Goal: Task Accomplishment & Management: Use online tool/utility

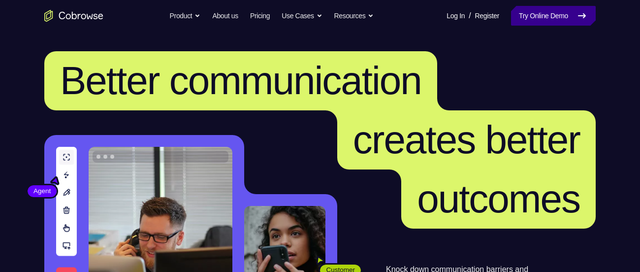
click at [520, 11] on link "Try Online Demo" at bounding box center [553, 16] width 85 height 20
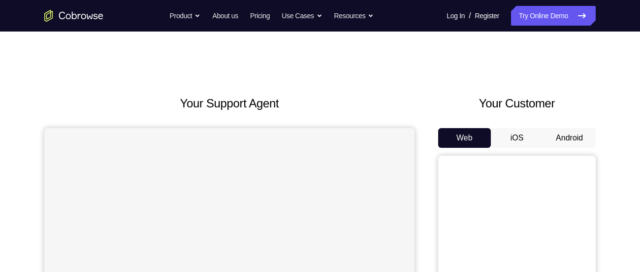
click at [552, 132] on button "Android" at bounding box center [569, 138] width 53 height 20
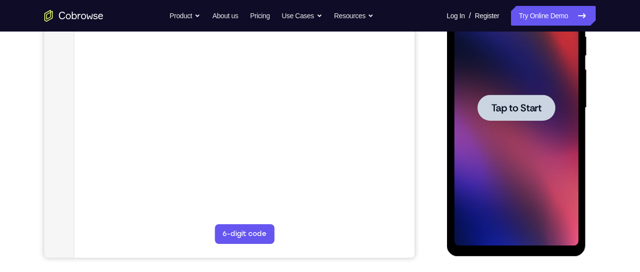
scroll to position [187, 0]
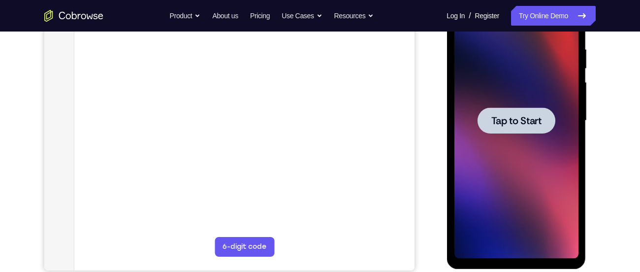
click at [506, 111] on div at bounding box center [516, 120] width 78 height 26
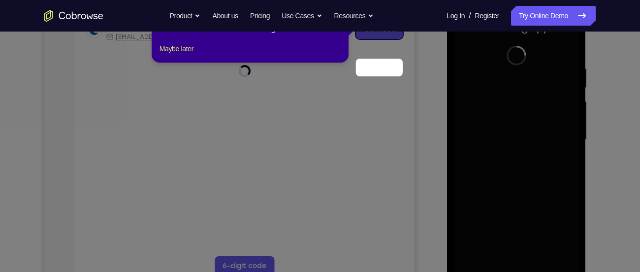
scroll to position [115, 0]
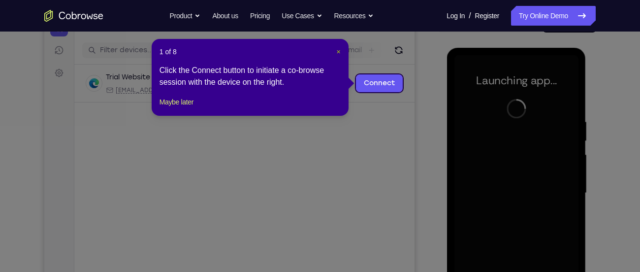
click at [338, 50] on span "×" at bounding box center [339, 52] width 4 height 8
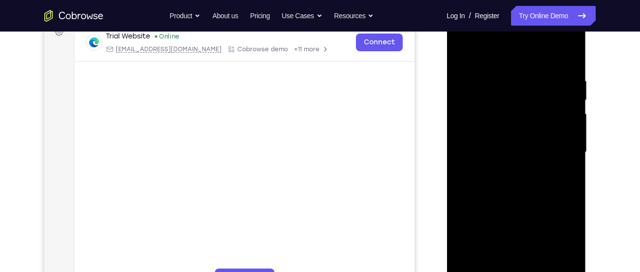
scroll to position [203, 0]
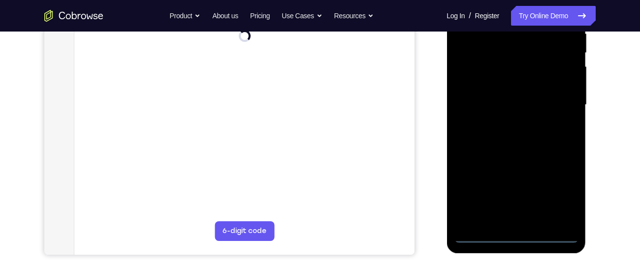
click at [515, 237] on div at bounding box center [516, 105] width 124 height 276
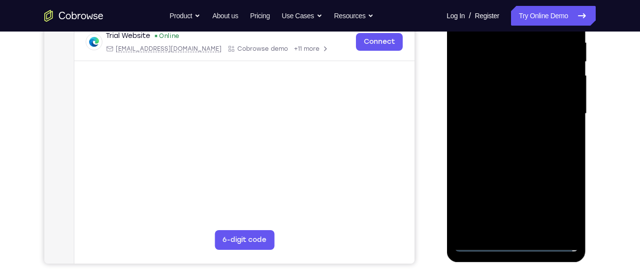
scroll to position [195, 0]
click at [513, 227] on div at bounding box center [516, 113] width 124 height 276
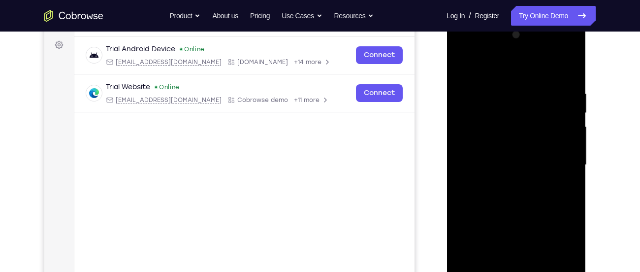
click at [513, 239] on div at bounding box center [516, 165] width 124 height 276
click at [571, 257] on div at bounding box center [516, 165] width 124 height 276
click at [471, 77] on div at bounding box center [516, 165] width 124 height 276
click at [515, 190] on div at bounding box center [516, 165] width 124 height 276
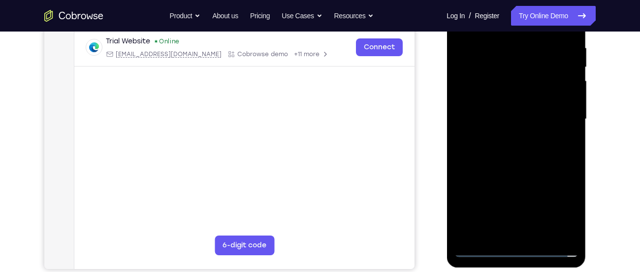
scroll to position [188, 0]
click at [516, 234] on div at bounding box center [516, 120] width 124 height 276
click at [516, 251] on div at bounding box center [516, 120] width 124 height 276
click at [559, 209] on div at bounding box center [516, 120] width 124 height 276
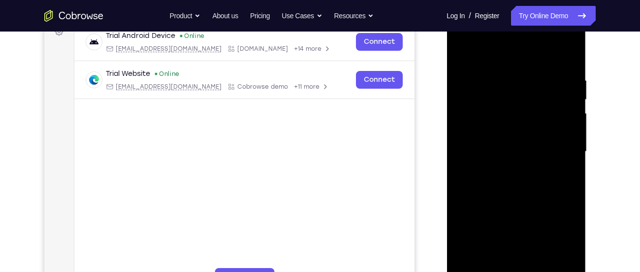
scroll to position [152, 0]
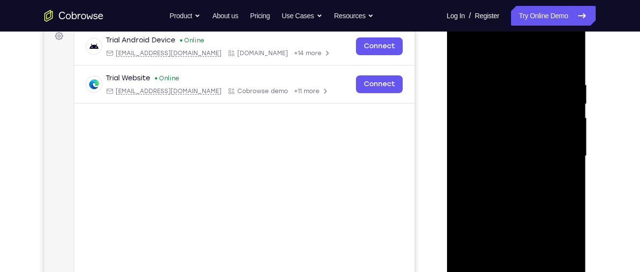
click at [516, 62] on div at bounding box center [516, 156] width 124 height 276
click at [517, 102] on div at bounding box center [516, 156] width 124 height 276
click at [472, 120] on div at bounding box center [516, 156] width 124 height 276
click at [557, 57] on div at bounding box center [516, 156] width 124 height 276
click at [494, 130] on div at bounding box center [516, 156] width 124 height 276
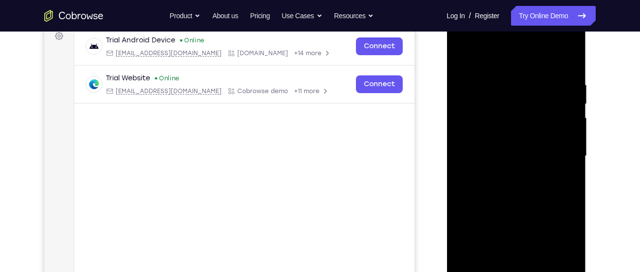
click at [503, 170] on div at bounding box center [516, 156] width 124 height 276
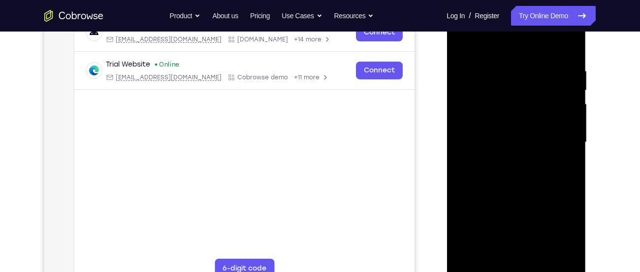
scroll to position [166, 0]
click at [472, 225] on div at bounding box center [516, 142] width 124 height 276
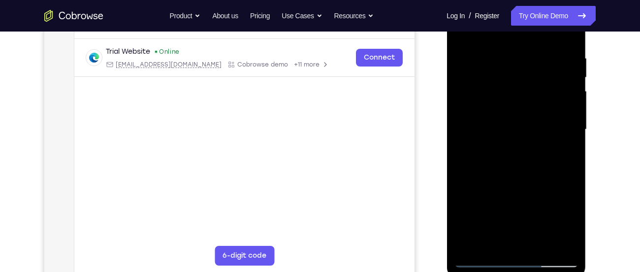
scroll to position [180, 0]
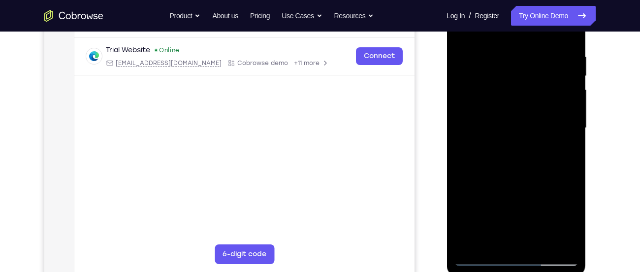
click at [470, 211] on div at bounding box center [516, 128] width 124 height 276
click at [480, 254] on div at bounding box center [516, 128] width 124 height 276
click at [482, 260] on div at bounding box center [516, 128] width 124 height 276
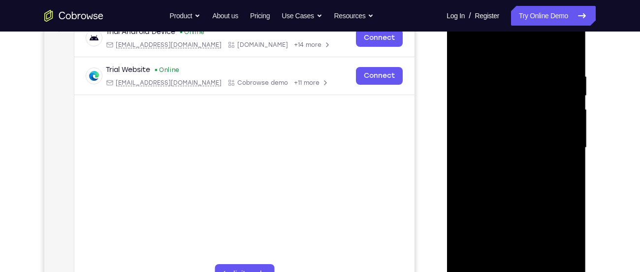
scroll to position [160, 0]
click at [561, 87] on div at bounding box center [516, 148] width 124 height 276
click at [473, 191] on div at bounding box center [516, 148] width 124 height 276
click at [525, 95] on div at bounding box center [516, 148] width 124 height 276
click at [488, 80] on div at bounding box center [516, 148] width 124 height 276
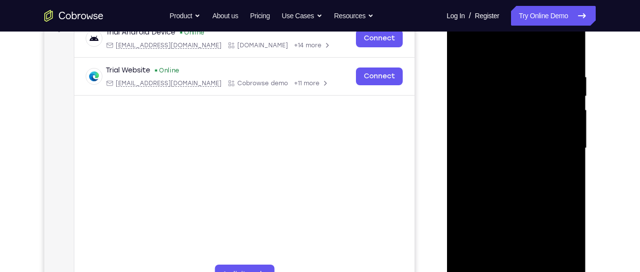
click at [534, 66] on div at bounding box center [516, 148] width 124 height 276
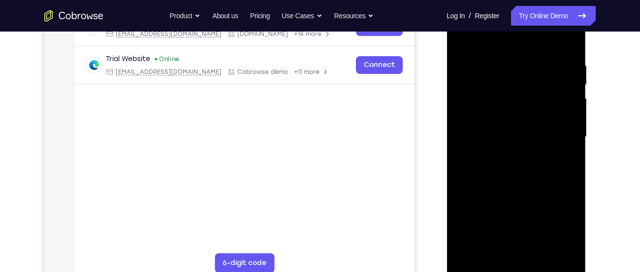
scroll to position [169, 0]
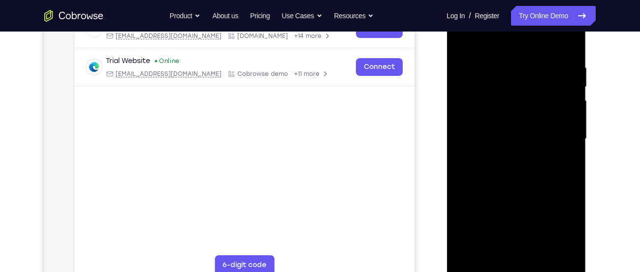
drag, startPoint x: 498, startPoint y: 88, endPoint x: 491, endPoint y: 33, distance: 55.5
click at [491, 33] on div at bounding box center [516, 139] width 124 height 276
drag, startPoint x: 496, startPoint y: 245, endPoint x: 496, endPoint y: 184, distance: 61.0
click at [496, 184] on div at bounding box center [516, 139] width 124 height 276
click at [520, 211] on div at bounding box center [516, 139] width 124 height 276
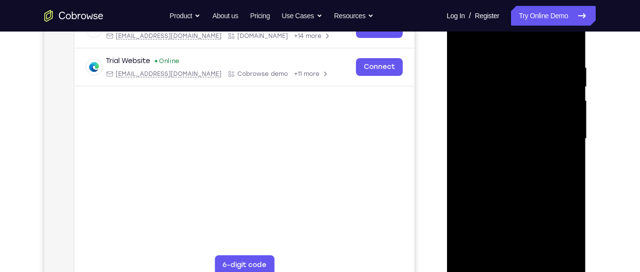
drag, startPoint x: 502, startPoint y: 201, endPoint x: 502, endPoint y: 78, distance: 123.5
click at [502, 78] on div at bounding box center [516, 139] width 124 height 276
click at [478, 264] on div at bounding box center [516, 139] width 124 height 276
click at [480, 269] on div at bounding box center [516, 139] width 124 height 276
drag, startPoint x: 486, startPoint y: 212, endPoint x: 481, endPoint y: 110, distance: 102.5
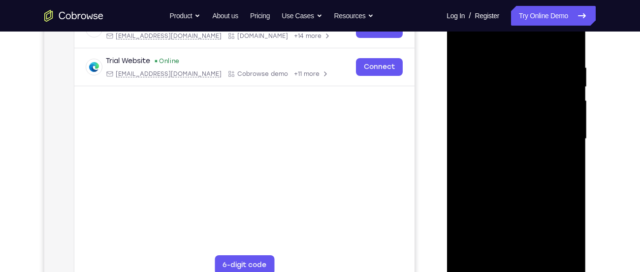
click at [481, 110] on div at bounding box center [516, 139] width 124 height 276
drag, startPoint x: 465, startPoint y: 186, endPoint x: 461, endPoint y: 55, distance: 131.0
click at [461, 55] on div at bounding box center [516, 139] width 124 height 276
drag, startPoint x: 480, startPoint y: 191, endPoint x: 475, endPoint y: 151, distance: 41.2
click at [475, 151] on div at bounding box center [516, 139] width 124 height 276
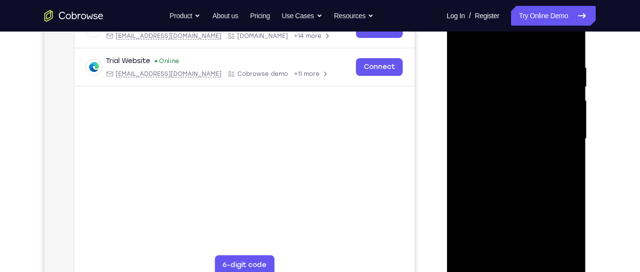
drag, startPoint x: 490, startPoint y: 215, endPoint x: 485, endPoint y: 164, distance: 51.4
click at [485, 164] on div at bounding box center [516, 139] width 124 height 276
click at [532, 104] on div at bounding box center [516, 139] width 124 height 276
click at [481, 265] on div at bounding box center [516, 139] width 124 height 276
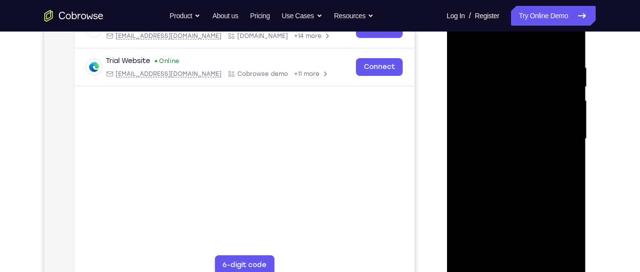
click at [481, 268] on div at bounding box center [516, 139] width 124 height 276
click at [546, 107] on div at bounding box center [516, 139] width 124 height 276
click at [483, 269] on div at bounding box center [516, 139] width 124 height 276
click at [546, 223] on div at bounding box center [516, 139] width 124 height 276
click at [522, 76] on div at bounding box center [516, 139] width 124 height 276
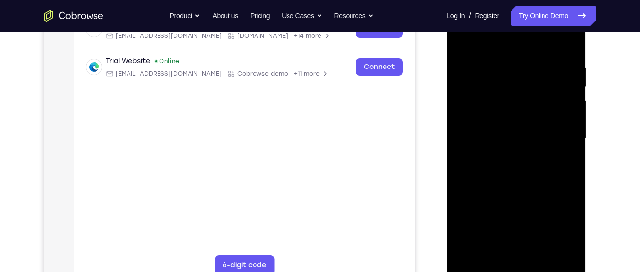
click at [480, 267] on div at bounding box center [516, 139] width 124 height 276
click at [531, 157] on div at bounding box center [516, 139] width 124 height 276
click at [505, 146] on div at bounding box center [516, 139] width 124 height 276
click at [483, 113] on div at bounding box center [516, 139] width 124 height 276
click at [533, 185] on div at bounding box center [516, 139] width 124 height 276
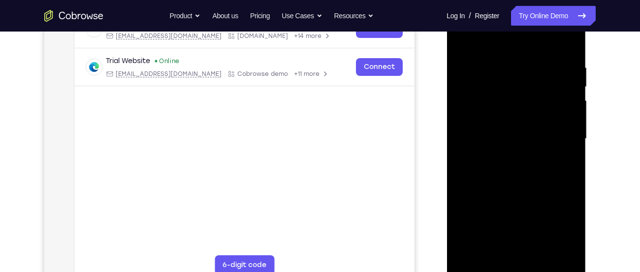
click at [510, 117] on div at bounding box center [516, 139] width 124 height 276
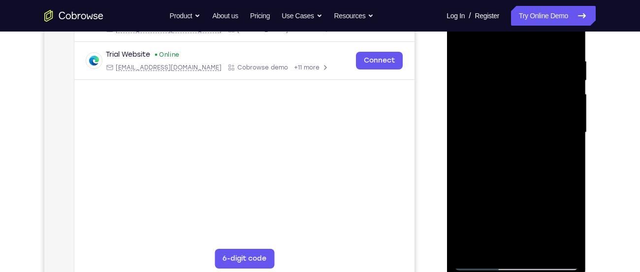
scroll to position [180, 0]
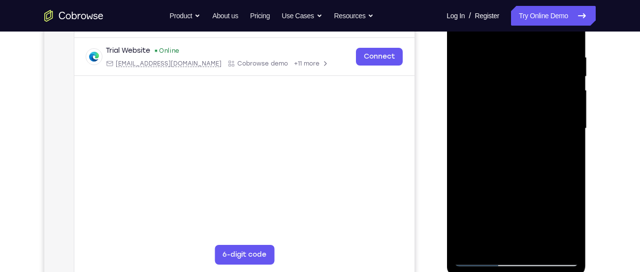
click at [484, 256] on div at bounding box center [516, 129] width 124 height 276
click at [534, 181] on div at bounding box center [516, 129] width 124 height 276
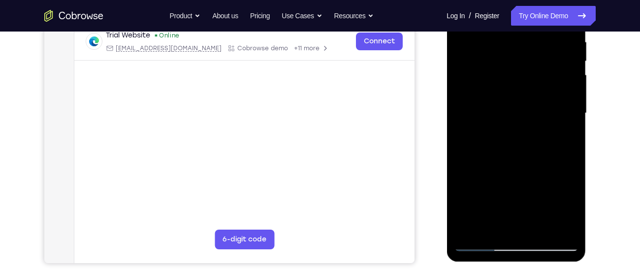
scroll to position [195, 0]
click at [483, 247] on div at bounding box center [516, 113] width 124 height 276
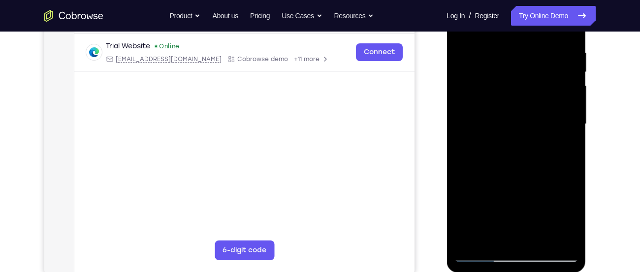
scroll to position [184, 0]
click at [537, 135] on div at bounding box center [516, 125] width 124 height 276
click at [514, 104] on div at bounding box center [516, 125] width 124 height 276
click at [519, 68] on div at bounding box center [516, 125] width 124 height 276
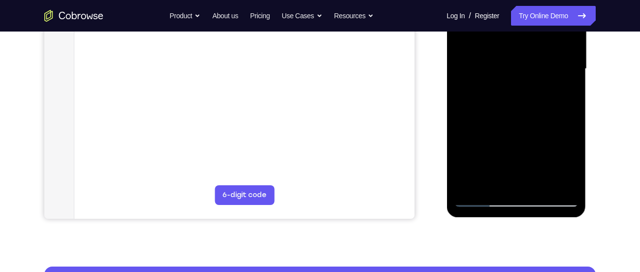
scroll to position [241, 0]
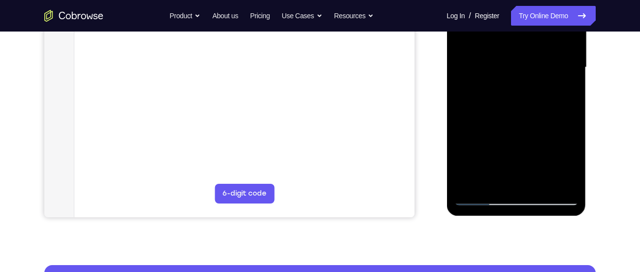
click at [484, 197] on div at bounding box center [516, 68] width 124 height 276
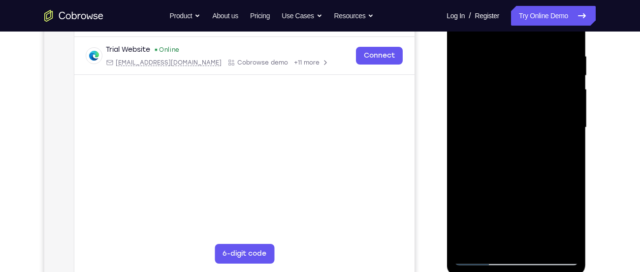
scroll to position [173, 0]
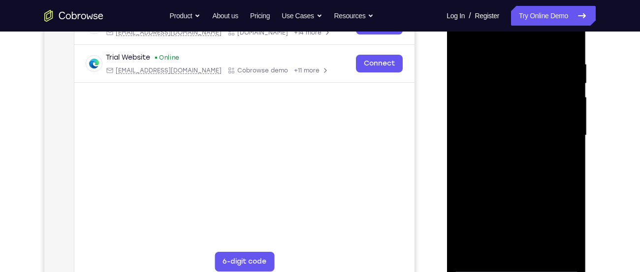
click at [512, 81] on div at bounding box center [516, 136] width 124 height 276
click at [482, 267] on div at bounding box center [516, 136] width 124 height 276
click at [510, 80] on div at bounding box center [516, 136] width 124 height 276
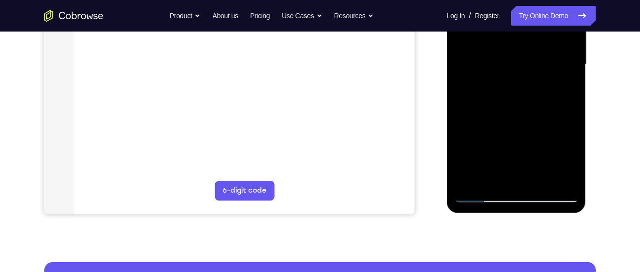
scroll to position [245, 0]
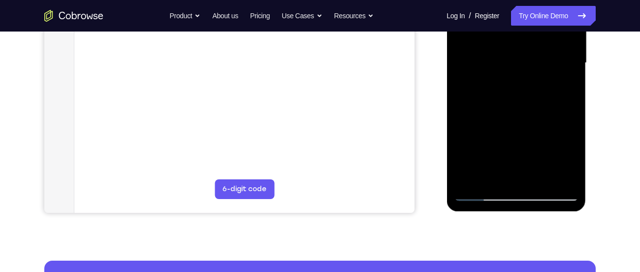
click at [480, 196] on div at bounding box center [516, 63] width 124 height 276
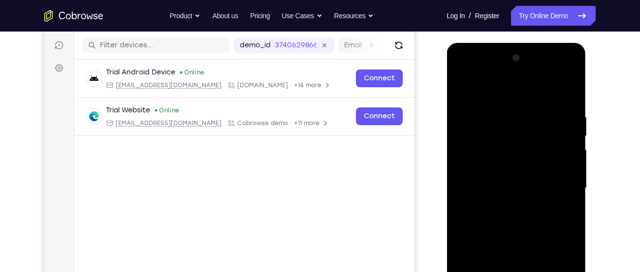
scroll to position [122, 0]
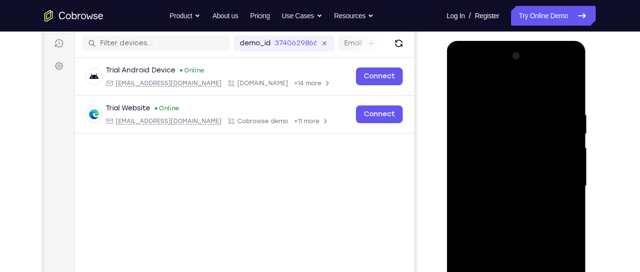
click at [558, 70] on div at bounding box center [516, 186] width 124 height 276
click at [574, 125] on div at bounding box center [516, 186] width 124 height 276
click at [536, 112] on div at bounding box center [516, 186] width 124 height 276
click at [519, 163] on div at bounding box center [516, 186] width 124 height 276
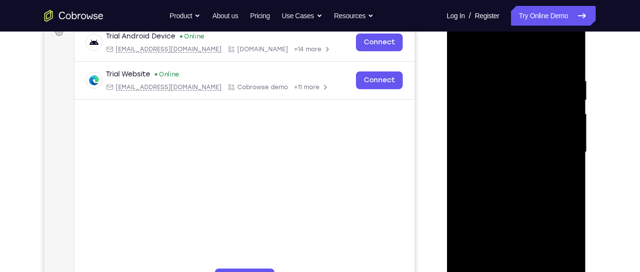
scroll to position [157, 0]
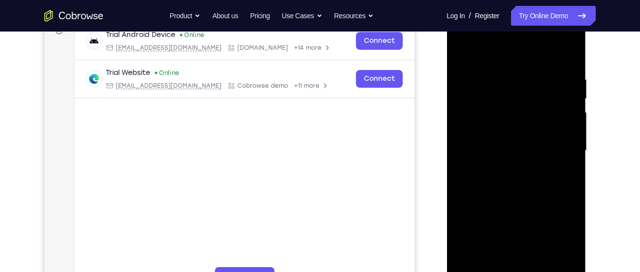
click at [554, 167] on div at bounding box center [516, 151] width 124 height 276
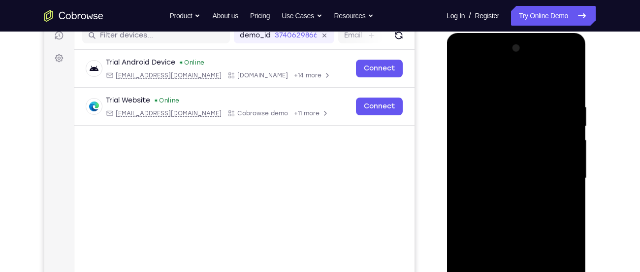
scroll to position [159, 0]
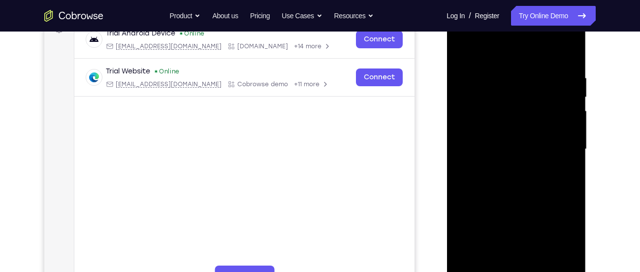
drag, startPoint x: 495, startPoint y: 148, endPoint x: 517, endPoint y: 140, distance: 23.7
click at [517, 140] on div at bounding box center [516, 149] width 124 height 276
click at [554, 164] on div at bounding box center [516, 149] width 124 height 276
click at [530, 93] on div at bounding box center [516, 149] width 124 height 276
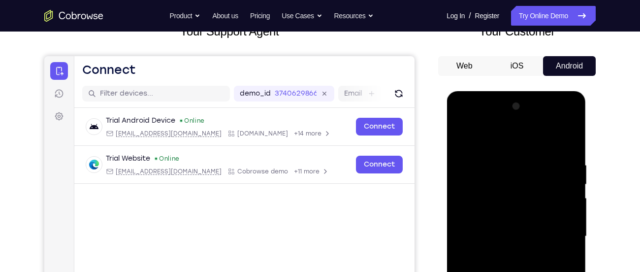
scroll to position [71, 0]
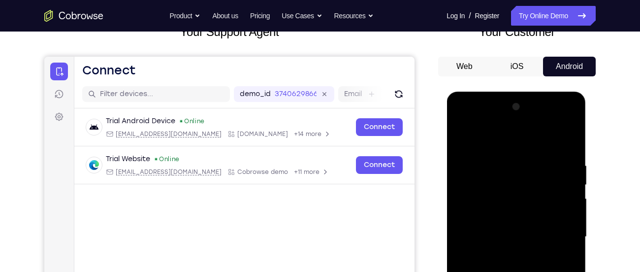
click at [454, 60] on button "Web" at bounding box center [464, 67] width 53 height 20
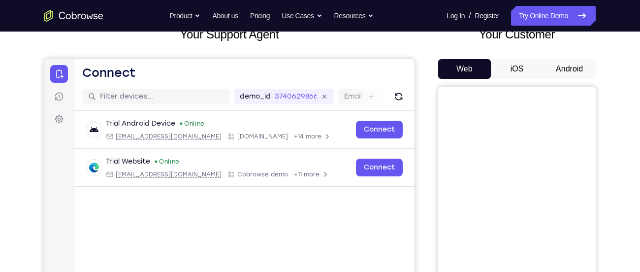
scroll to position [68, 0]
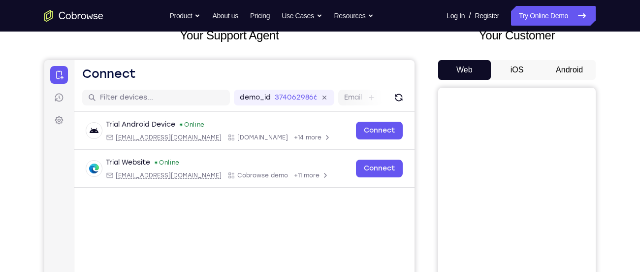
click at [519, 71] on button "iOS" at bounding box center [517, 70] width 53 height 20
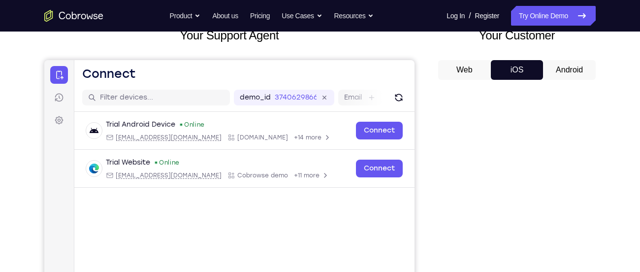
click at [566, 72] on button "Android" at bounding box center [569, 70] width 53 height 20
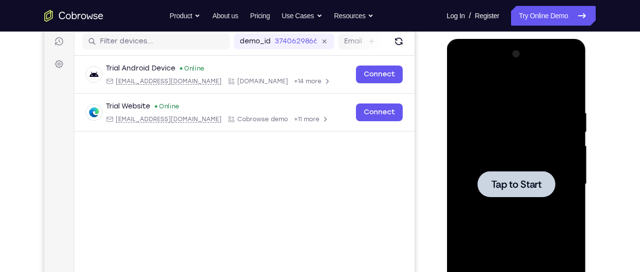
scroll to position [127, 0]
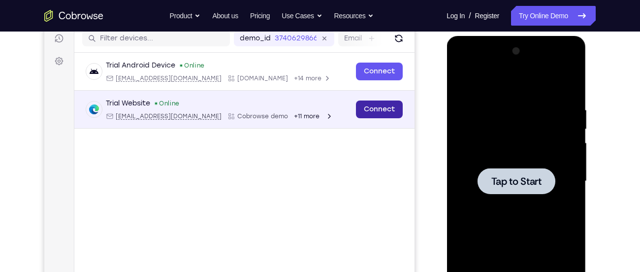
click at [377, 104] on link "Connect" at bounding box center [379, 109] width 47 height 18
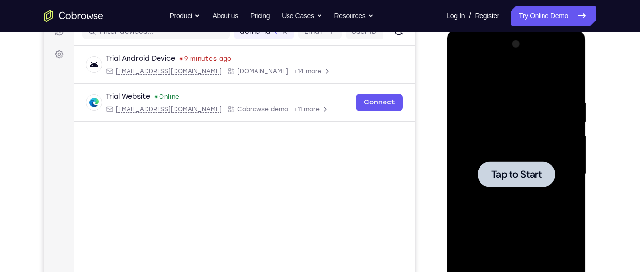
scroll to position [134, 0]
click at [521, 169] on span "Tap to Start" at bounding box center [516, 174] width 50 height 10
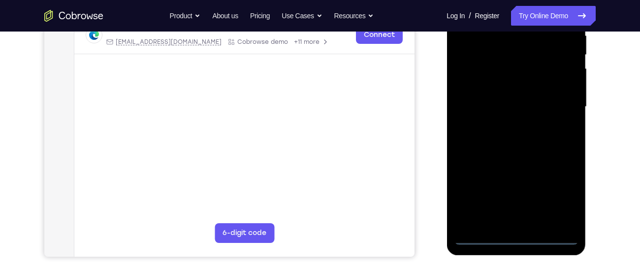
scroll to position [202, 0]
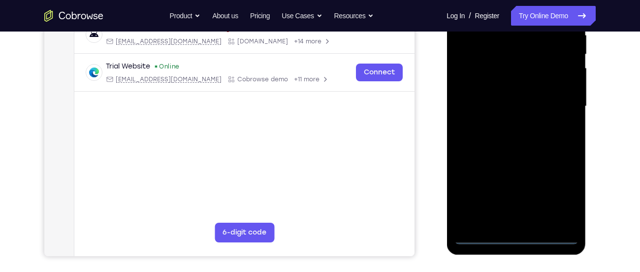
click at [516, 240] on div at bounding box center [516, 107] width 124 height 276
click at [557, 201] on div at bounding box center [516, 107] width 124 height 276
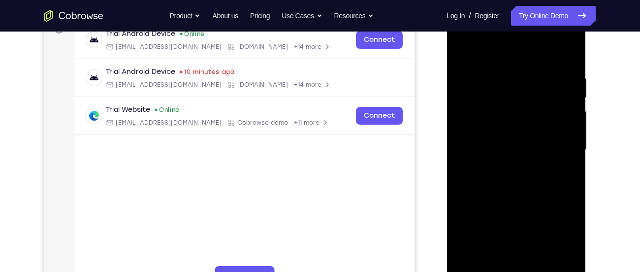
scroll to position [158, 0]
click at [507, 55] on div at bounding box center [516, 150] width 124 height 276
click at [510, 97] on div at bounding box center [516, 150] width 124 height 276
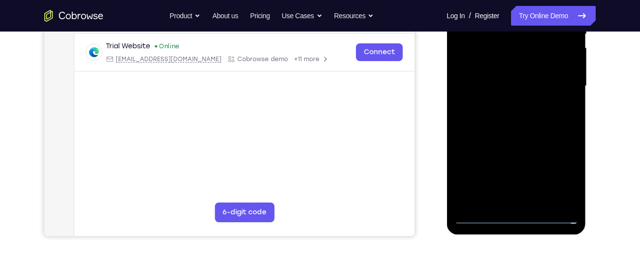
scroll to position [222, 0]
click at [480, 214] on div at bounding box center [516, 86] width 124 height 276
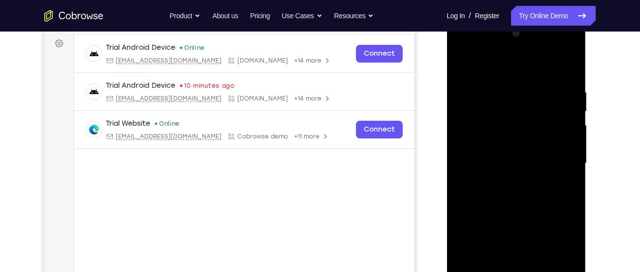
scroll to position [130, 0]
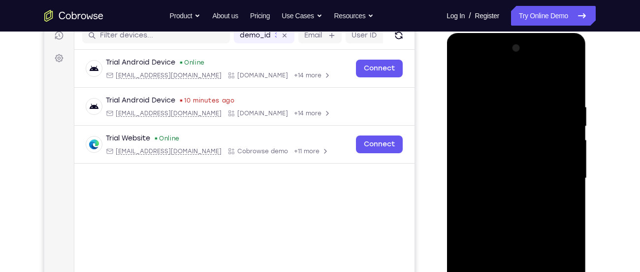
click at [497, 122] on div at bounding box center [516, 178] width 124 height 276
click at [570, 81] on div at bounding box center [516, 178] width 124 height 276
click at [501, 143] on div at bounding box center [516, 178] width 124 height 276
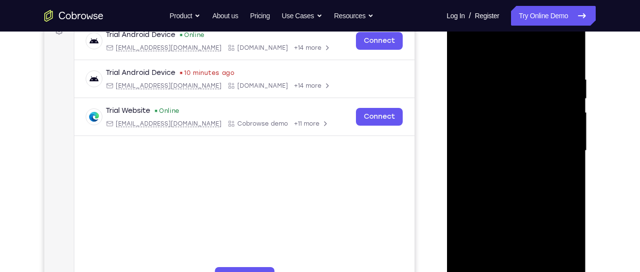
scroll to position [158, 0]
click at [492, 69] on div at bounding box center [516, 150] width 124 height 276
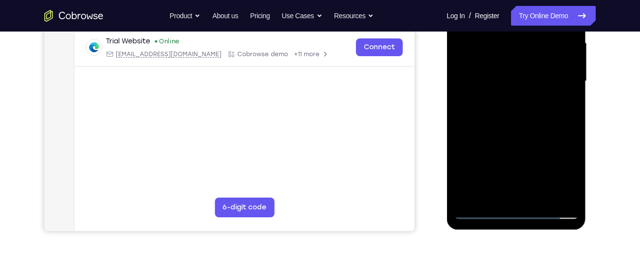
scroll to position [227, 0]
drag, startPoint x: 480, startPoint y: 209, endPoint x: 494, endPoint y: 147, distance: 63.0
click at [494, 147] on div at bounding box center [516, 81] width 124 height 276
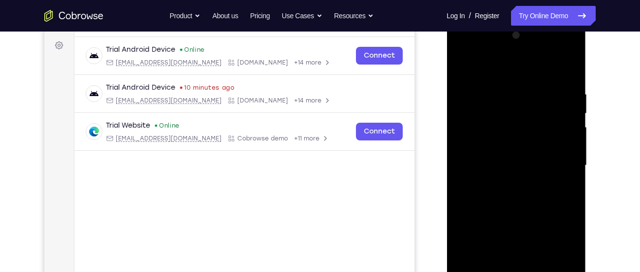
scroll to position [142, 0]
click at [534, 101] on div at bounding box center [516, 166] width 124 height 276
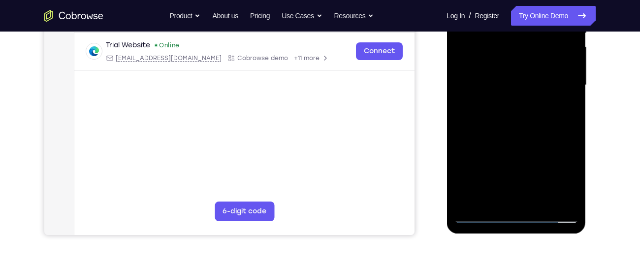
scroll to position [223, 0]
click at [482, 213] on div at bounding box center [516, 85] width 124 height 276
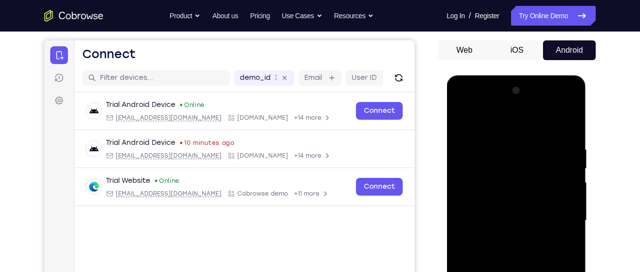
scroll to position [86, 0]
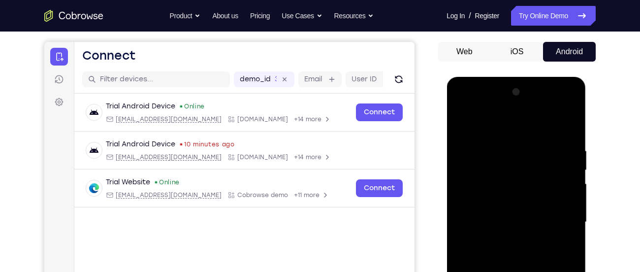
click at [509, 137] on div at bounding box center [516, 222] width 124 height 276
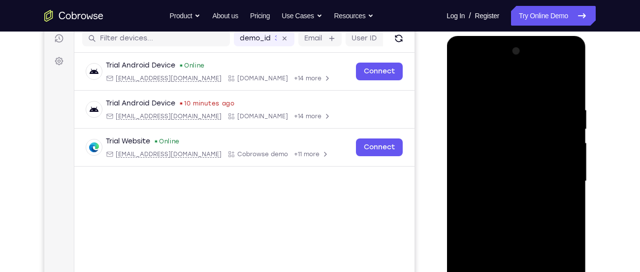
scroll to position [127, 0]
click at [492, 104] on div at bounding box center [516, 181] width 124 height 276
click at [489, 95] on div at bounding box center [516, 181] width 124 height 276
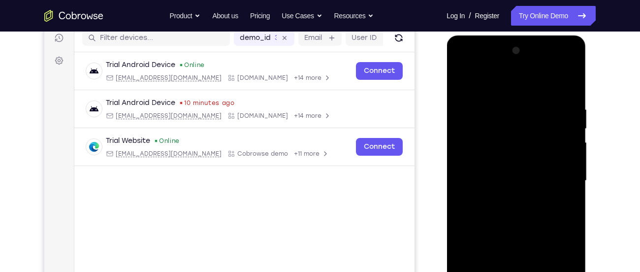
click at [490, 69] on div at bounding box center [516, 181] width 124 height 276
click at [500, 145] on div at bounding box center [516, 181] width 124 height 276
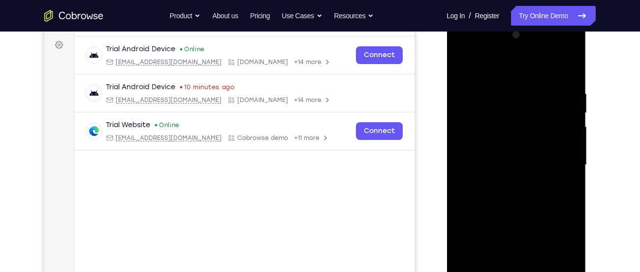
scroll to position [141, 0]
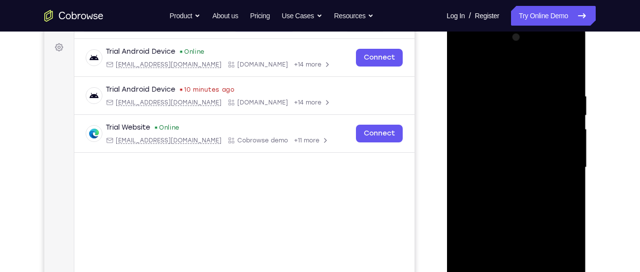
click at [538, 199] on div at bounding box center [516, 168] width 124 height 276
drag, startPoint x: 538, startPoint y: 199, endPoint x: 511, endPoint y: 101, distance: 101.5
click at [511, 101] on div at bounding box center [516, 168] width 124 height 276
click at [571, 66] on div at bounding box center [516, 168] width 124 height 276
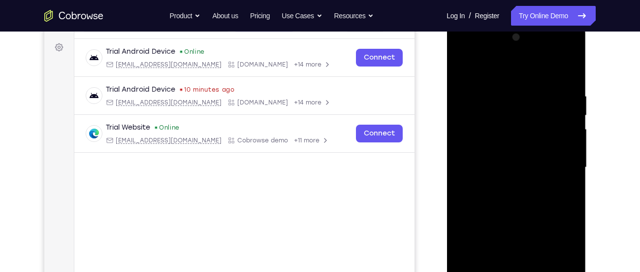
click at [562, 142] on div at bounding box center [516, 168] width 124 height 276
click at [533, 170] on div at bounding box center [516, 168] width 124 height 276
drag, startPoint x: 516, startPoint y: 198, endPoint x: 512, endPoint y: 113, distance: 85.2
click at [512, 113] on div at bounding box center [516, 168] width 124 height 276
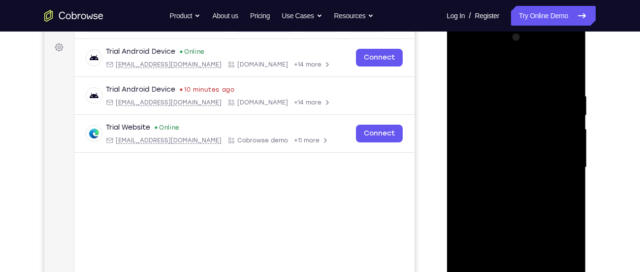
drag, startPoint x: 531, startPoint y: 203, endPoint x: 504, endPoint y: 103, distance: 103.0
click at [504, 103] on div at bounding box center [516, 168] width 124 height 276
drag, startPoint x: 563, startPoint y: 199, endPoint x: 547, endPoint y: 87, distance: 113.9
click at [547, 87] on div at bounding box center [516, 168] width 124 height 276
drag, startPoint x: 563, startPoint y: 167, endPoint x: 553, endPoint y: 55, distance: 112.6
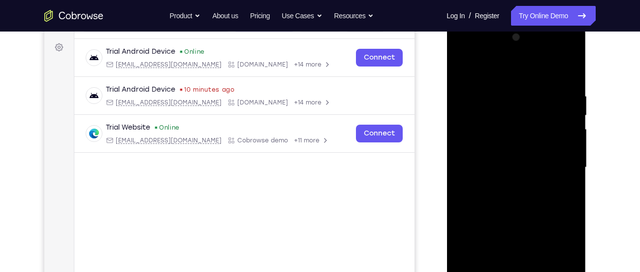
click at [553, 55] on div at bounding box center [516, 168] width 124 height 276
drag, startPoint x: 553, startPoint y: 86, endPoint x: 586, endPoint y: 295, distance: 211.2
click at [586, 271] on div at bounding box center [516, 169] width 140 height 295
drag, startPoint x: 564, startPoint y: 125, endPoint x: 597, endPoint y: 295, distance: 172.5
click at [587, 271] on html "Online web based iOS Simulators and Android Emulators. Run iPhone, iPad, Mobile…" at bounding box center [516, 169] width 140 height 295
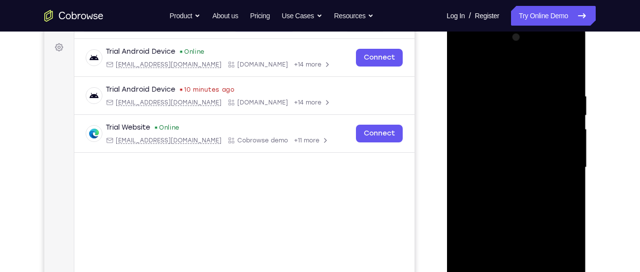
click at [539, 92] on div at bounding box center [516, 168] width 124 height 276
click at [518, 149] on div at bounding box center [516, 168] width 124 height 276
click at [468, 151] on div at bounding box center [516, 168] width 124 height 276
click at [516, 163] on div at bounding box center [516, 168] width 124 height 276
drag, startPoint x: 574, startPoint y: 190, endPoint x: 570, endPoint y: 82, distance: 108.3
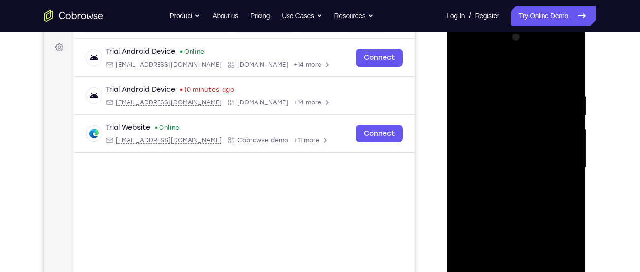
click at [570, 82] on div at bounding box center [516, 168] width 124 height 276
drag, startPoint x: 565, startPoint y: 202, endPoint x: 555, endPoint y: 113, distance: 89.7
click at [555, 113] on div at bounding box center [516, 168] width 124 height 276
click at [516, 257] on div at bounding box center [516, 168] width 124 height 276
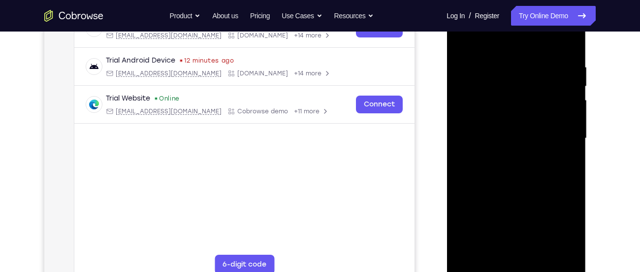
scroll to position [170, 0]
click at [534, 114] on div at bounding box center [516, 138] width 124 height 276
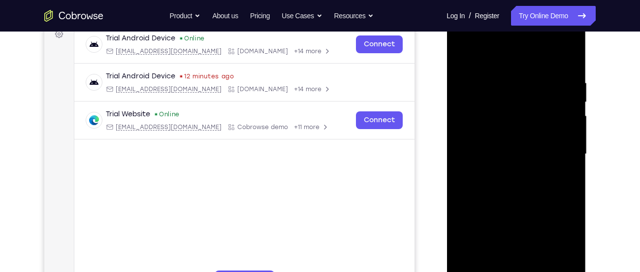
scroll to position [164, 0]
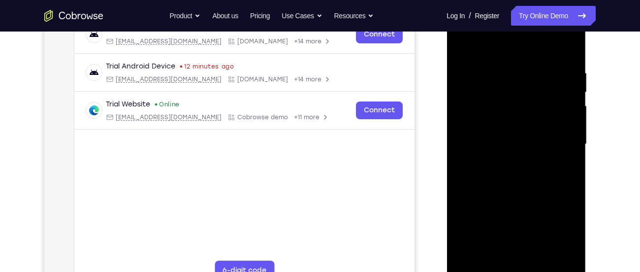
click at [510, 80] on div at bounding box center [516, 144] width 124 height 276
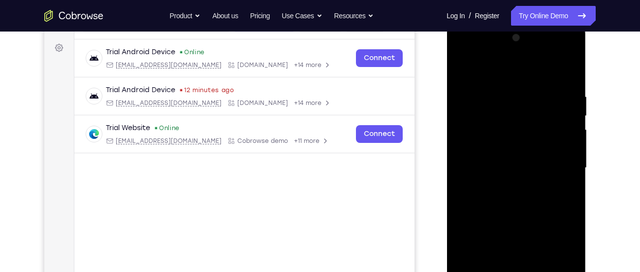
scroll to position [139, 0]
click at [559, 53] on div at bounding box center [516, 169] width 124 height 276
click at [517, 91] on div at bounding box center [516, 169] width 124 height 276
click at [554, 52] on div at bounding box center [516, 169] width 124 height 276
click at [518, 95] on div at bounding box center [516, 169] width 124 height 276
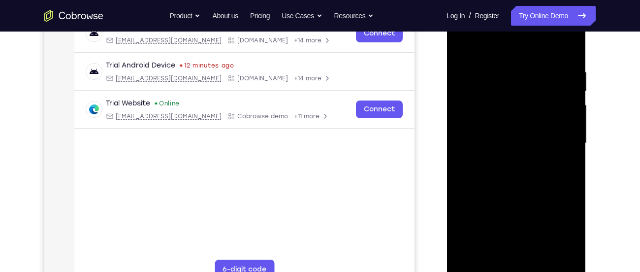
scroll to position [165, 0]
click at [513, 89] on div at bounding box center [516, 143] width 124 height 276
click at [516, 126] on div at bounding box center [516, 143] width 124 height 276
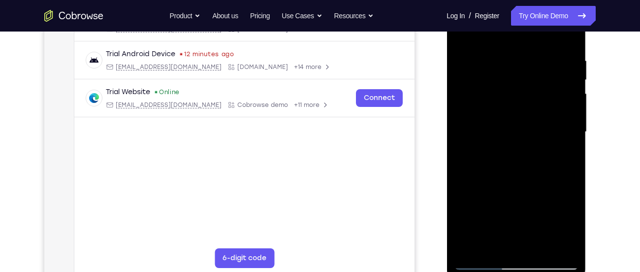
scroll to position [177, 0]
click at [510, 116] on div at bounding box center [516, 131] width 124 height 276
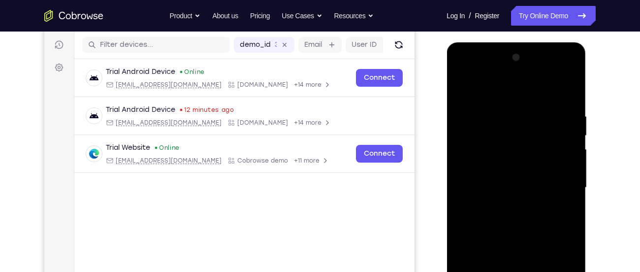
scroll to position [116, 0]
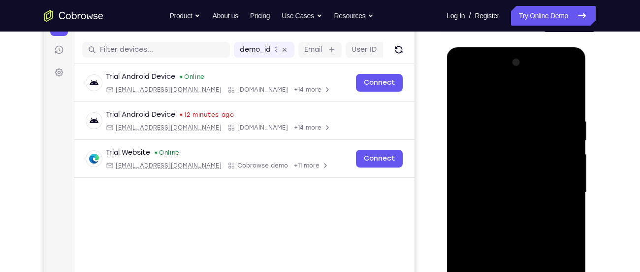
click at [556, 95] on div at bounding box center [516, 193] width 124 height 276
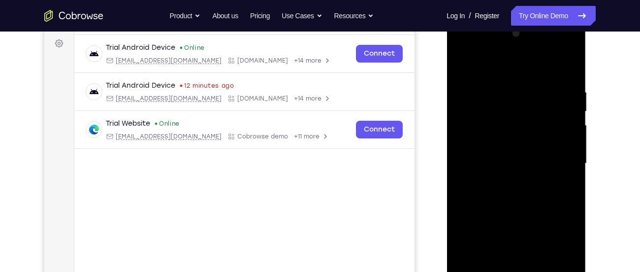
scroll to position [142, 0]
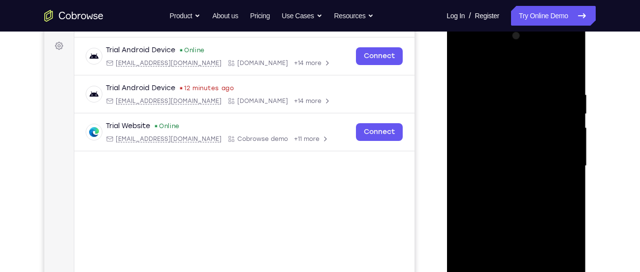
click at [566, 50] on div at bounding box center [516, 166] width 124 height 276
click at [554, 51] on div at bounding box center [516, 166] width 124 height 276
click at [510, 72] on div at bounding box center [516, 166] width 124 height 276
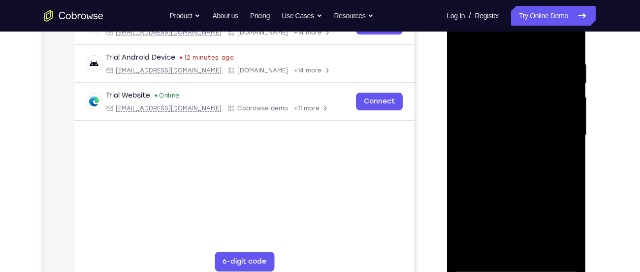
scroll to position [175, 0]
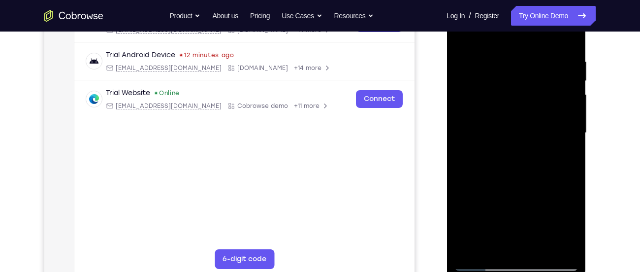
drag, startPoint x: 507, startPoint y: 219, endPoint x: 517, endPoint y: 101, distance: 118.5
click at [517, 101] on div at bounding box center [516, 133] width 124 height 276
click at [532, 132] on div at bounding box center [516, 133] width 124 height 276
click at [508, 74] on div at bounding box center [516, 133] width 124 height 276
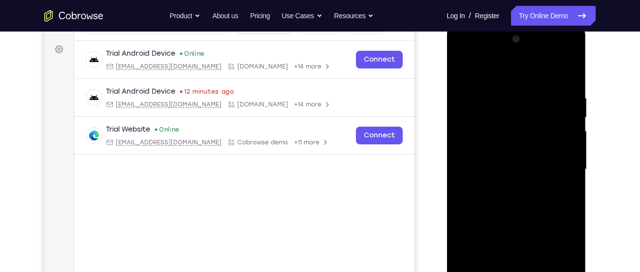
scroll to position [138, 0]
click at [557, 55] on div at bounding box center [516, 170] width 124 height 276
drag, startPoint x: 474, startPoint y: 35, endPoint x: 482, endPoint y: 115, distance: 79.7
click at [482, 115] on div at bounding box center [516, 170] width 124 height 276
drag, startPoint x: 469, startPoint y: 36, endPoint x: 509, endPoint y: -4, distance: 56.0
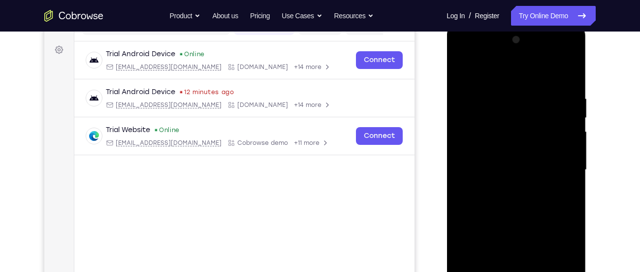
click at [509, 25] on html "Online web based iOS Simulators and Android Emulators. Run iPhone, iPad, Mobile…" at bounding box center [516, 172] width 140 height 295
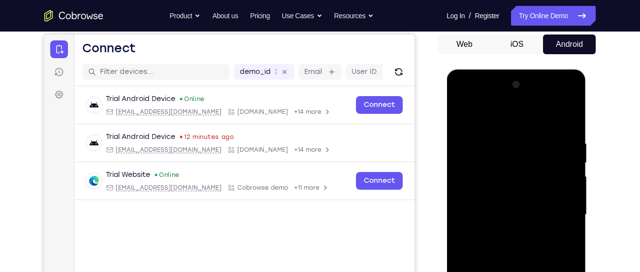
scroll to position [92, 0]
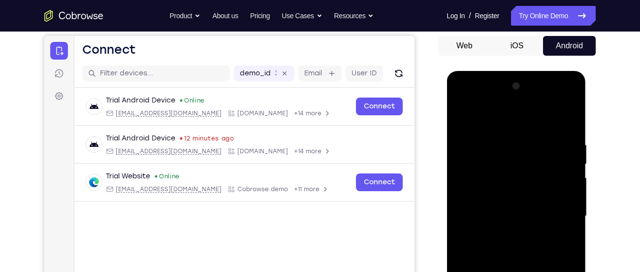
click at [565, 47] on button "Android" at bounding box center [569, 46] width 53 height 20
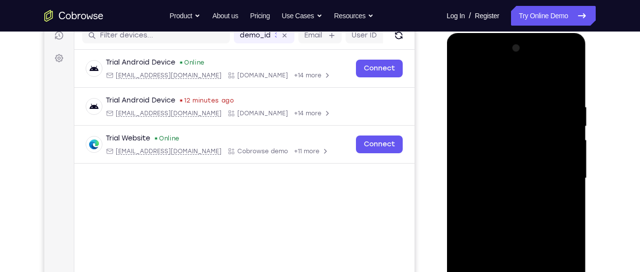
scroll to position [129, 0]
click at [523, 105] on div at bounding box center [516, 179] width 124 height 276
click at [514, 119] on div at bounding box center [516, 179] width 124 height 276
click at [517, 162] on div at bounding box center [516, 179] width 124 height 276
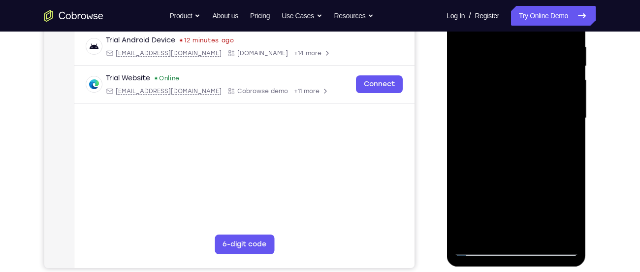
scroll to position [191, 0]
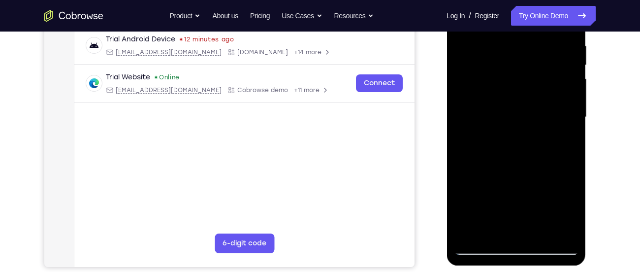
click at [516, 102] on div at bounding box center [516, 117] width 124 height 276
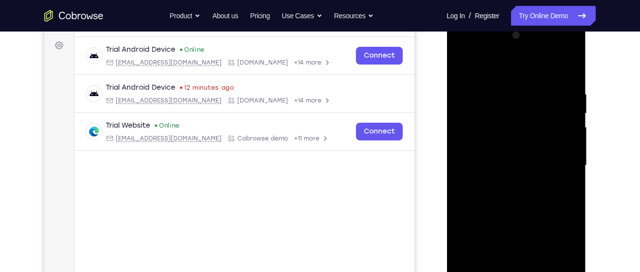
scroll to position [142, 0]
click at [557, 69] on div at bounding box center [516, 166] width 124 height 276
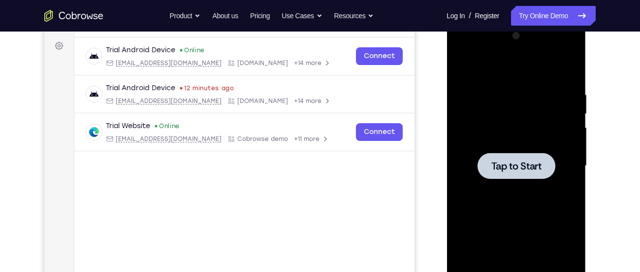
click at [529, 164] on span "Tap to Start" at bounding box center [516, 166] width 50 height 10
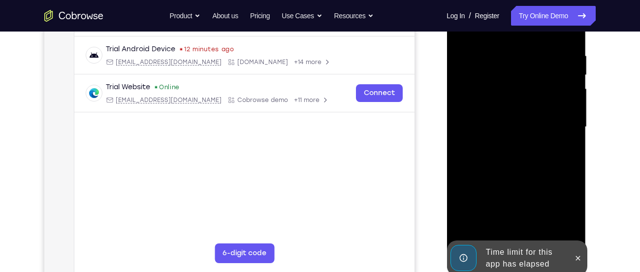
scroll to position [185, 0]
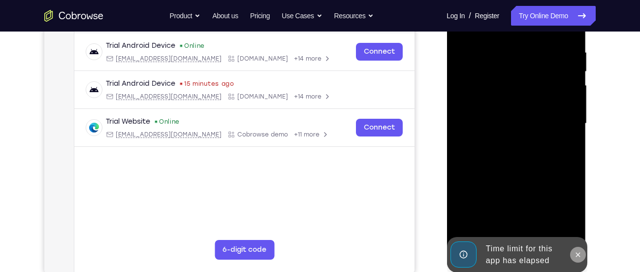
click at [574, 254] on icon at bounding box center [577, 254] width 8 height 8
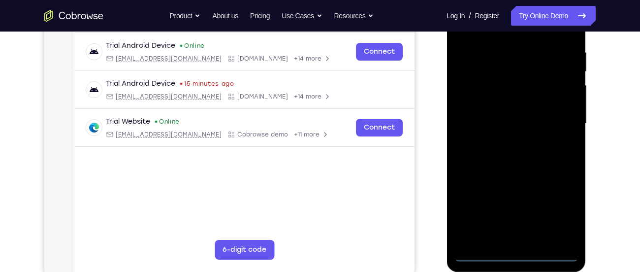
click at [518, 254] on div at bounding box center [516, 124] width 124 height 276
click at [557, 211] on div at bounding box center [516, 124] width 124 height 276
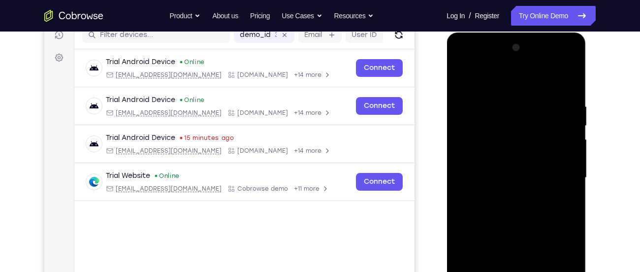
scroll to position [131, 0]
click at [519, 77] on div at bounding box center [516, 177] width 124 height 276
click at [520, 121] on div at bounding box center [516, 177] width 124 height 276
click at [499, 94] on div at bounding box center [516, 177] width 124 height 276
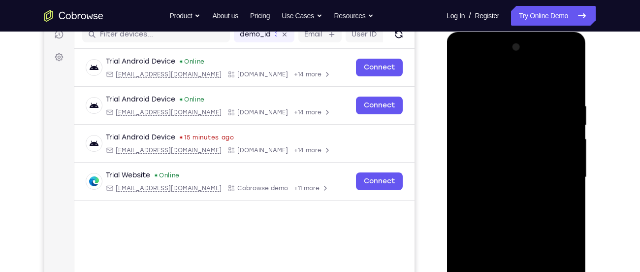
click at [499, 94] on div at bounding box center [516, 177] width 124 height 276
click at [566, 76] on div at bounding box center [516, 177] width 124 height 276
click at [517, 150] on div at bounding box center [516, 177] width 124 height 276
click at [522, 97] on div at bounding box center [516, 177] width 124 height 276
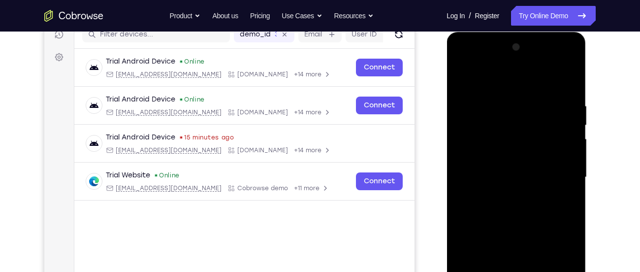
click at [522, 97] on div at bounding box center [516, 177] width 124 height 276
click at [510, 65] on div at bounding box center [516, 177] width 124 height 276
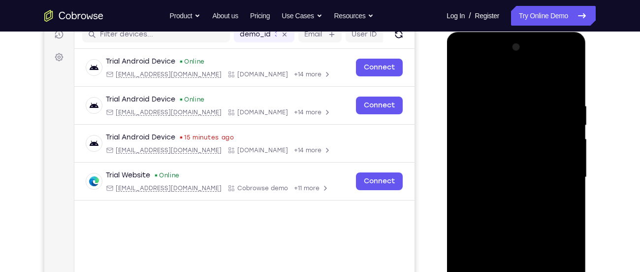
click at [474, 142] on div at bounding box center [516, 177] width 124 height 276
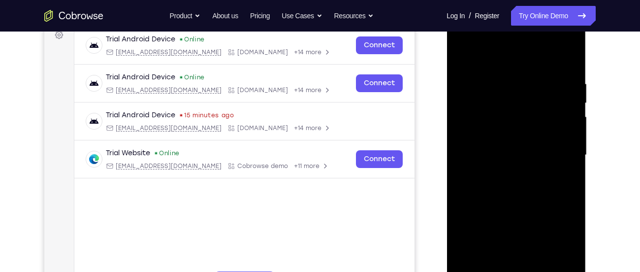
scroll to position [151, 0]
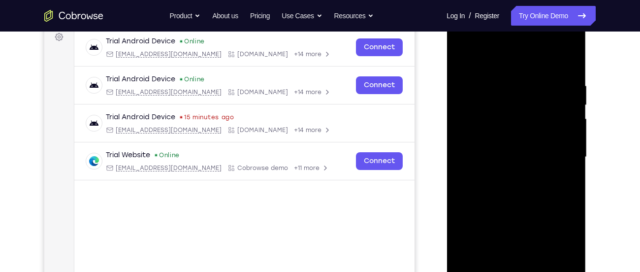
drag, startPoint x: 525, startPoint y: 117, endPoint x: 505, endPoint y: 52, distance: 68.0
click at [505, 52] on div at bounding box center [516, 157] width 124 height 276
drag, startPoint x: 516, startPoint y: 171, endPoint x: 509, endPoint y: 77, distance: 94.7
click at [509, 77] on div at bounding box center [516, 157] width 124 height 276
drag, startPoint x: 497, startPoint y: 195, endPoint x: 492, endPoint y: 93, distance: 102.5
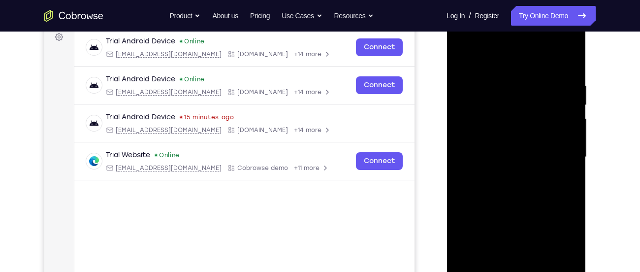
click at [492, 93] on div at bounding box center [516, 157] width 124 height 276
drag, startPoint x: 500, startPoint y: 218, endPoint x: 495, endPoint y: 158, distance: 59.8
click at [495, 158] on div at bounding box center [516, 157] width 124 height 276
click at [520, 204] on div at bounding box center [516, 157] width 124 height 276
click at [521, 183] on div at bounding box center [516, 157] width 124 height 276
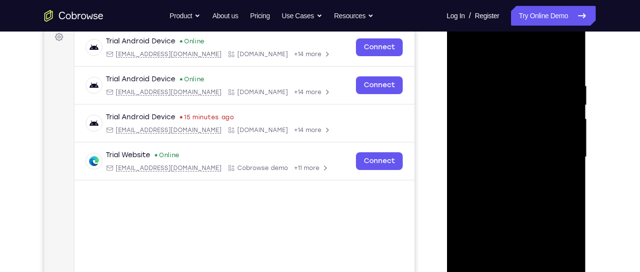
click at [525, 167] on div at bounding box center [516, 157] width 124 height 276
drag, startPoint x: 539, startPoint y: 216, endPoint x: 516, endPoint y: 48, distance: 169.9
click at [516, 48] on div at bounding box center [516, 157] width 124 height 276
click at [529, 216] on div at bounding box center [516, 157] width 124 height 276
drag, startPoint x: 521, startPoint y: 242, endPoint x: 518, endPoint y: 155, distance: 87.6
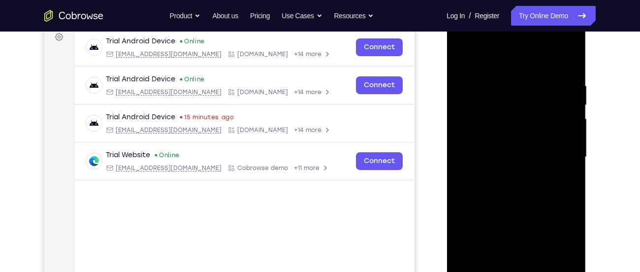
click at [518, 155] on div at bounding box center [516, 157] width 124 height 276
click at [525, 189] on div at bounding box center [516, 157] width 124 height 276
click at [516, 99] on div at bounding box center [516, 157] width 124 height 276
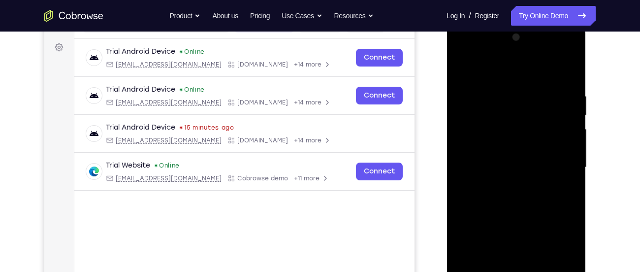
scroll to position [140, 0]
click at [507, 122] on div at bounding box center [516, 168] width 124 height 276
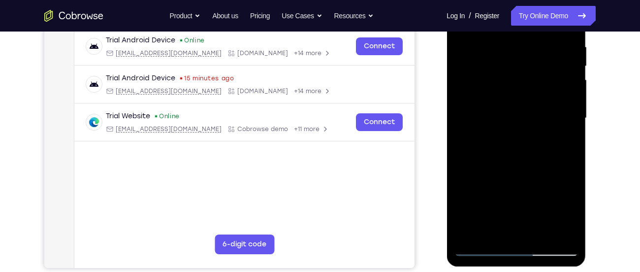
scroll to position [188, 0]
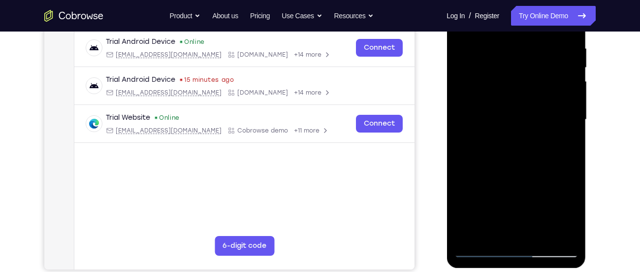
click at [502, 107] on div at bounding box center [516, 120] width 124 height 276
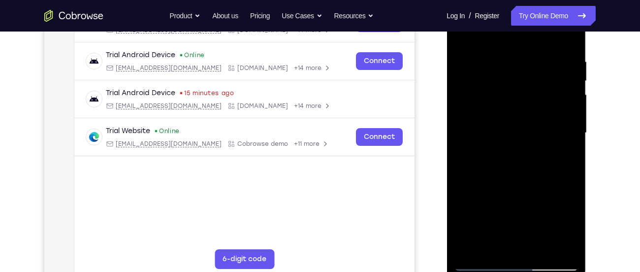
scroll to position [175, 0]
click at [518, 79] on div at bounding box center [516, 134] width 124 height 276
click at [513, 121] on div at bounding box center [516, 134] width 124 height 276
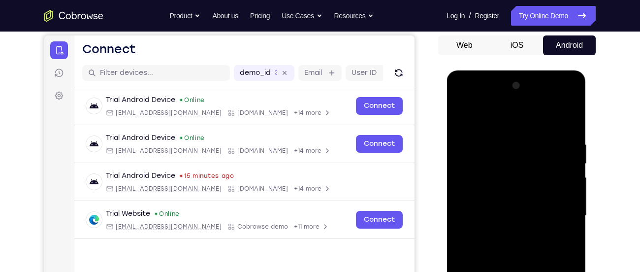
scroll to position [92, 0]
click at [558, 97] on div at bounding box center [516, 216] width 124 height 276
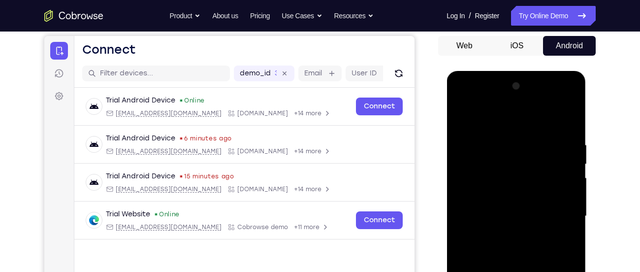
click at [527, 161] on div at bounding box center [516, 216] width 124 height 276
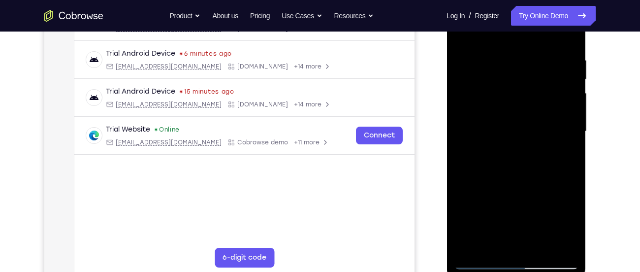
scroll to position [177, 0]
click at [510, 116] on div at bounding box center [516, 131] width 124 height 276
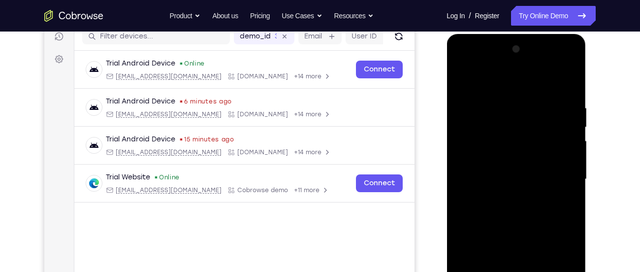
scroll to position [128, 0]
click at [558, 63] on div at bounding box center [516, 180] width 124 height 276
click at [503, 101] on div at bounding box center [516, 180] width 124 height 276
drag, startPoint x: 470, startPoint y: 187, endPoint x: 473, endPoint y: 86, distance: 101.9
click at [473, 86] on div at bounding box center [516, 180] width 124 height 276
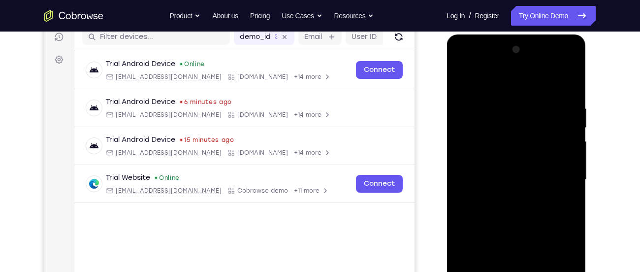
click at [557, 82] on div at bounding box center [516, 180] width 124 height 276
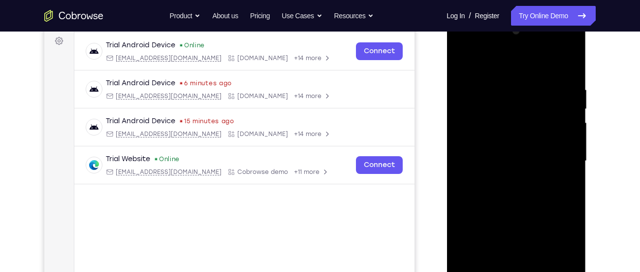
scroll to position [146, 0]
click at [571, 46] on div at bounding box center [516, 162] width 124 height 276
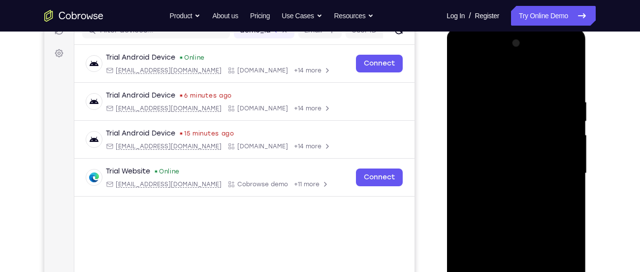
scroll to position [134, 0]
drag, startPoint x: 492, startPoint y: 197, endPoint x: 498, endPoint y: 229, distance: 33.1
click at [498, 229] on div at bounding box center [516, 174] width 124 height 276
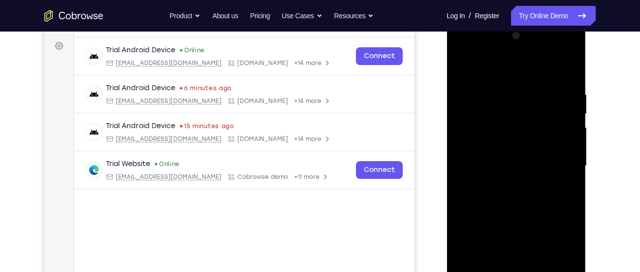
scroll to position [143, 0]
click at [554, 49] on div at bounding box center [516, 166] width 124 height 276
click at [505, 107] on div at bounding box center [516, 166] width 124 height 276
drag, startPoint x: 511, startPoint y: 147, endPoint x: 547, endPoint y: 126, distance: 41.4
click at [547, 126] on div at bounding box center [516, 166] width 124 height 276
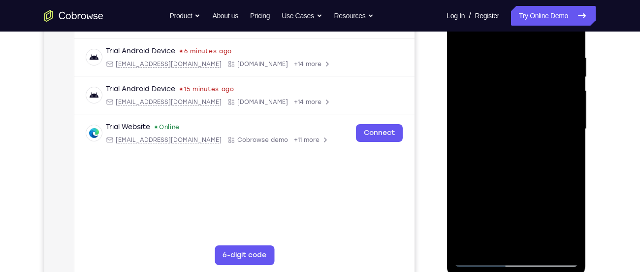
scroll to position [180, 0]
click at [479, 253] on div at bounding box center [516, 129] width 124 height 276
click at [479, 256] on div at bounding box center [516, 129] width 124 height 276
drag, startPoint x: 518, startPoint y: 112, endPoint x: 545, endPoint y: 167, distance: 61.6
click at [545, 167] on div at bounding box center [516, 129] width 124 height 276
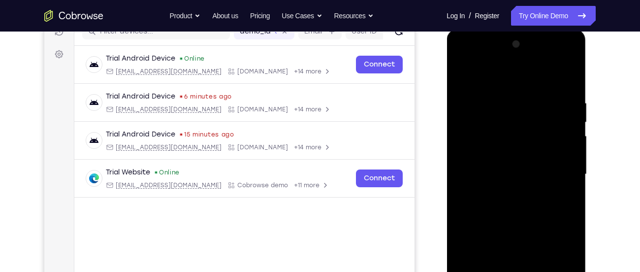
scroll to position [133, 0]
click at [555, 59] on div at bounding box center [516, 175] width 124 height 276
click at [530, 118] on div at bounding box center [516, 175] width 124 height 276
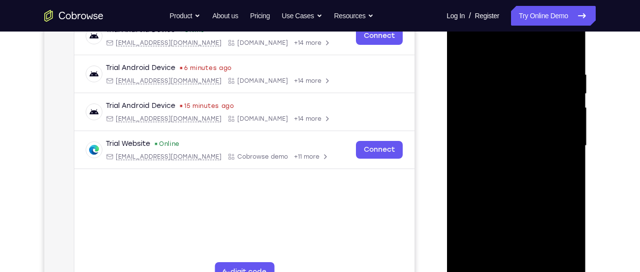
scroll to position [163, 0]
drag, startPoint x: 555, startPoint y: 146, endPoint x: 566, endPoint y: 149, distance: 11.1
click at [566, 149] on div at bounding box center [516, 145] width 124 height 276
click at [521, 129] on div at bounding box center [516, 145] width 124 height 276
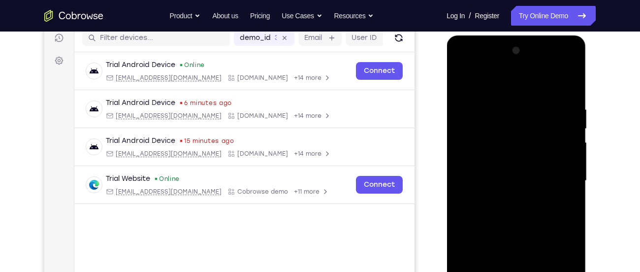
scroll to position [126, 0]
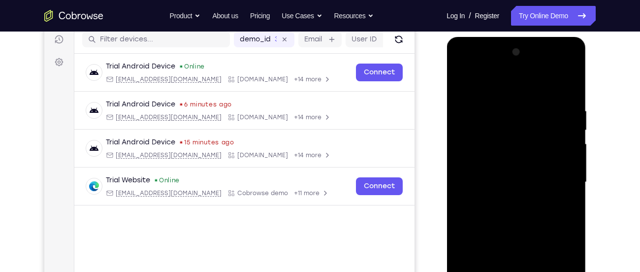
click at [493, 64] on div at bounding box center [516, 182] width 124 height 276
click at [556, 84] on div at bounding box center [516, 182] width 124 height 276
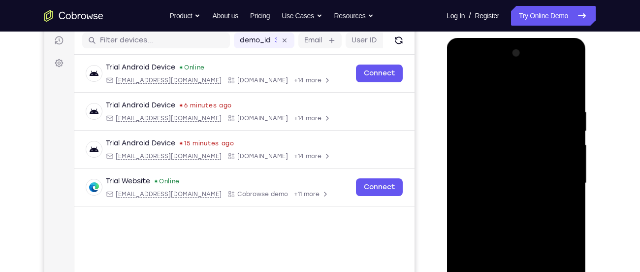
scroll to position [124, 0]
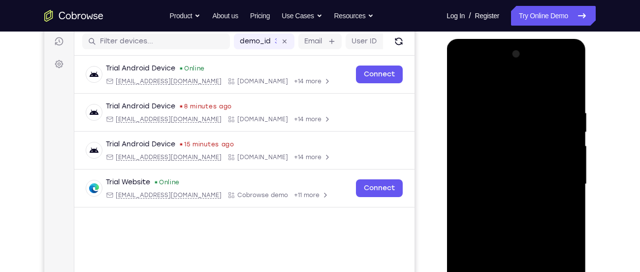
click at [531, 135] on div at bounding box center [516, 184] width 124 height 276
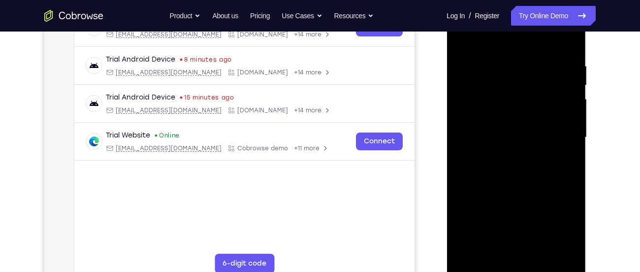
scroll to position [179, 0]
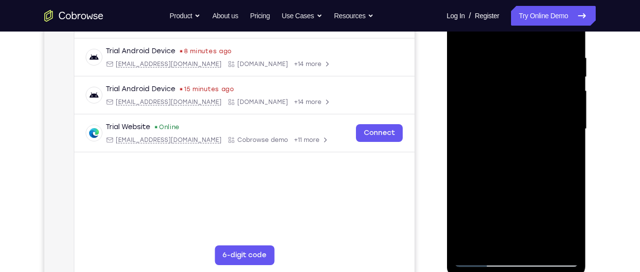
click at [479, 259] on div at bounding box center [516, 129] width 124 height 276
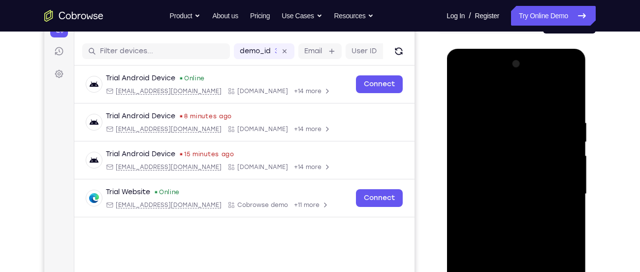
scroll to position [114, 0]
click at [556, 75] on div at bounding box center [516, 195] width 124 height 276
click at [519, 102] on div at bounding box center [516, 195] width 124 height 276
click at [477, 97] on div at bounding box center [516, 195] width 124 height 276
click at [482, 193] on div at bounding box center [516, 195] width 124 height 276
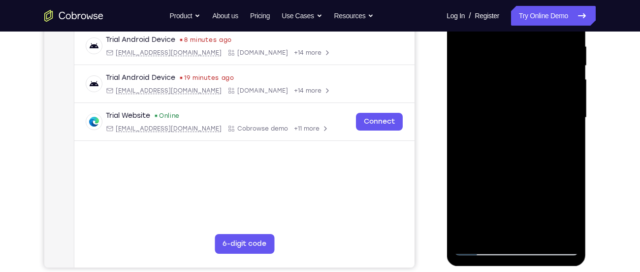
scroll to position [191, 0]
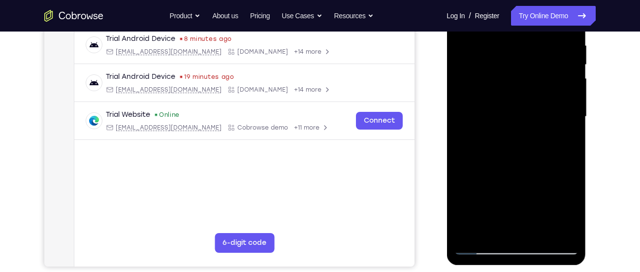
click at [475, 245] on div at bounding box center [516, 117] width 124 height 276
click at [513, 164] on div at bounding box center [516, 117] width 124 height 276
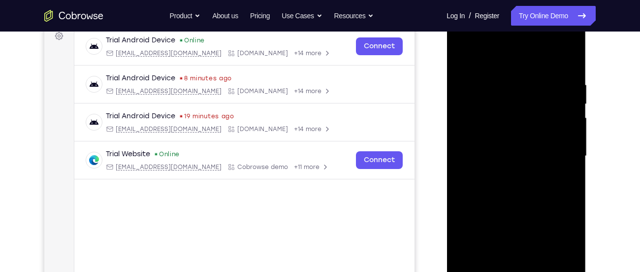
scroll to position [150, 0]
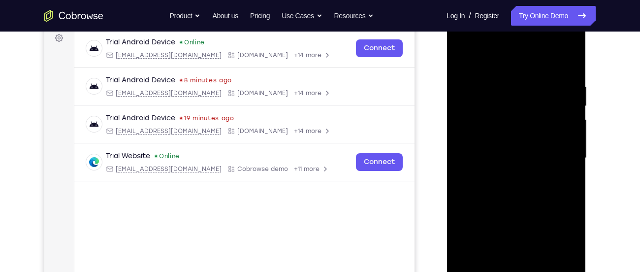
click at [475, 57] on div at bounding box center [516, 158] width 124 height 276
click at [508, 203] on div at bounding box center [516, 158] width 124 height 276
click at [567, 64] on div at bounding box center [516, 158] width 124 height 276
click at [476, 61] on div at bounding box center [516, 158] width 124 height 276
click at [479, 96] on div at bounding box center [516, 158] width 124 height 276
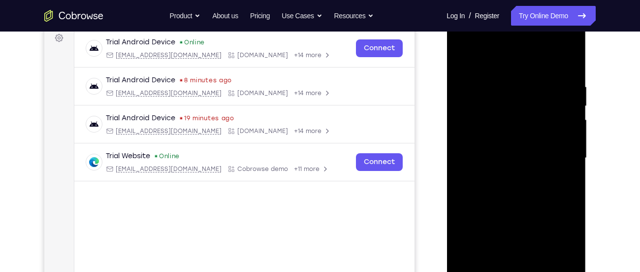
click at [474, 56] on div at bounding box center [516, 158] width 124 height 276
click at [511, 201] on div at bounding box center [516, 158] width 124 height 276
click at [503, 44] on div at bounding box center [516, 158] width 124 height 276
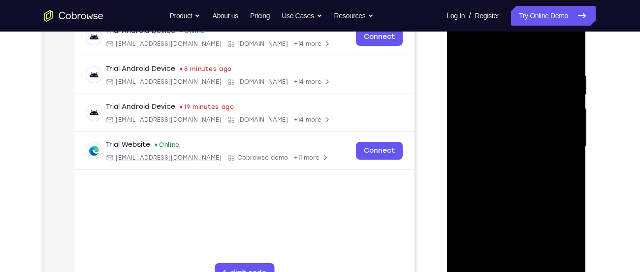
scroll to position [162, 0]
click at [511, 119] on div at bounding box center [516, 146] width 124 height 276
click at [500, 166] on div at bounding box center [516, 146] width 124 height 276
click at [492, 146] on div at bounding box center [516, 146] width 124 height 276
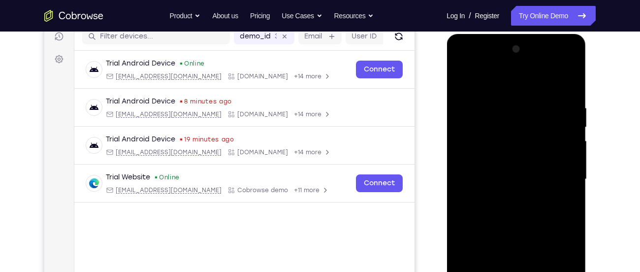
scroll to position [128, 0]
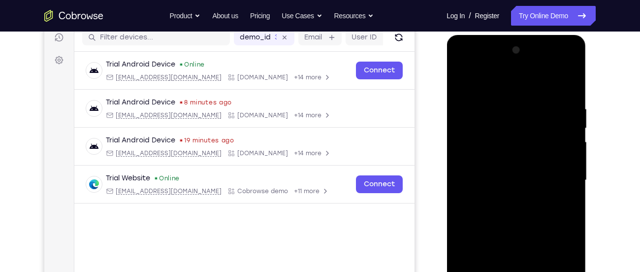
click at [488, 65] on div at bounding box center [516, 180] width 124 height 276
click at [488, 175] on div at bounding box center [516, 180] width 124 height 276
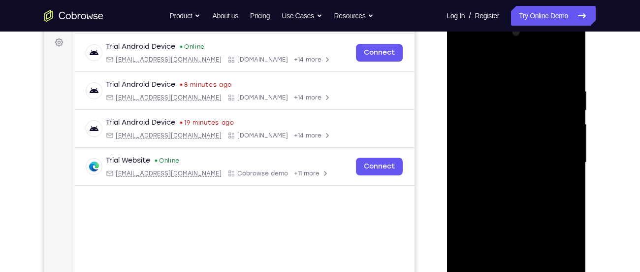
scroll to position [175, 0]
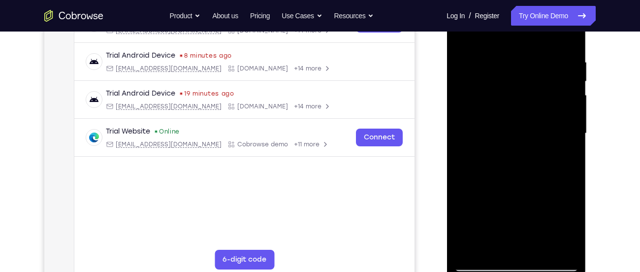
click at [554, 221] on div at bounding box center [516, 134] width 124 height 276
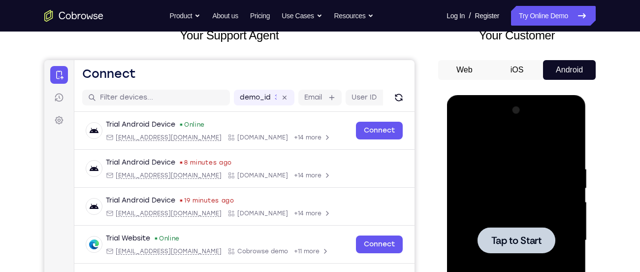
scroll to position [67, 0]
